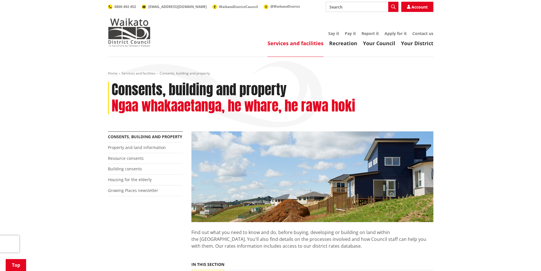
scroll to position [114, 0]
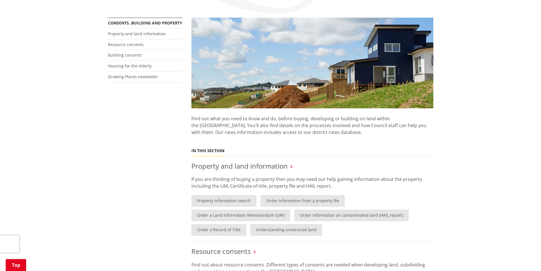
click at [126, 52] on li "Building consents" at bounding box center [145, 55] width 75 height 11
click at [125, 54] on link "Building consents" at bounding box center [125, 54] width 34 height 5
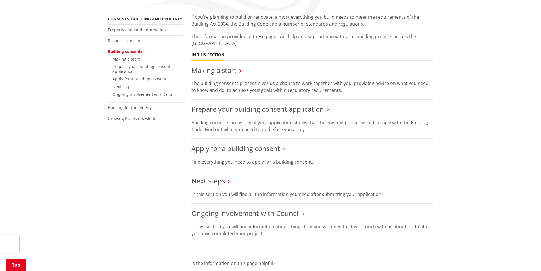
scroll to position [114, 0]
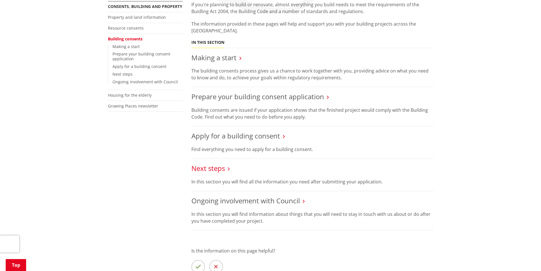
click at [206, 168] on link "Next steps" at bounding box center [209, 167] width 34 height 9
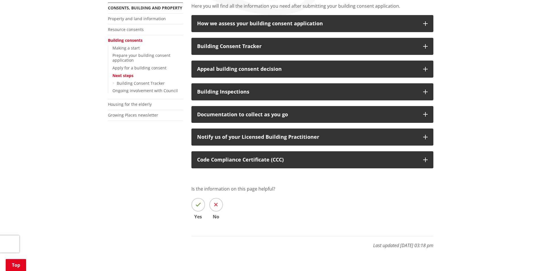
scroll to position [114, 0]
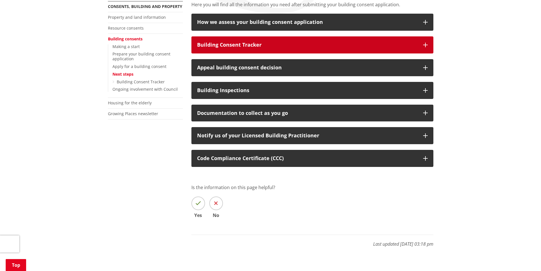
click at [228, 47] on div "Building Consent Tracker" at bounding box center [307, 45] width 221 height 6
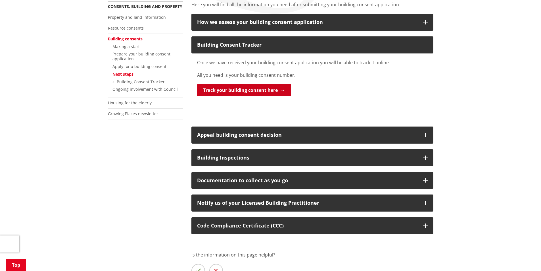
click at [253, 88] on link "Track your building consent here" at bounding box center [244, 90] width 94 height 12
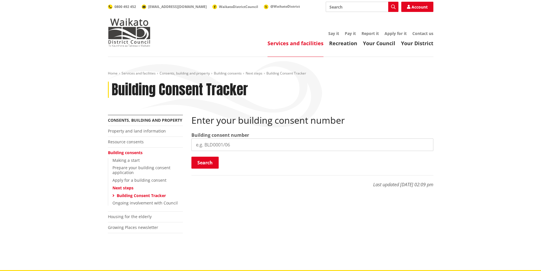
click at [258, 140] on input "search" at bounding box center [313, 144] width 242 height 13
type input "BLD1231/25"
